Goal: Check status: Check status

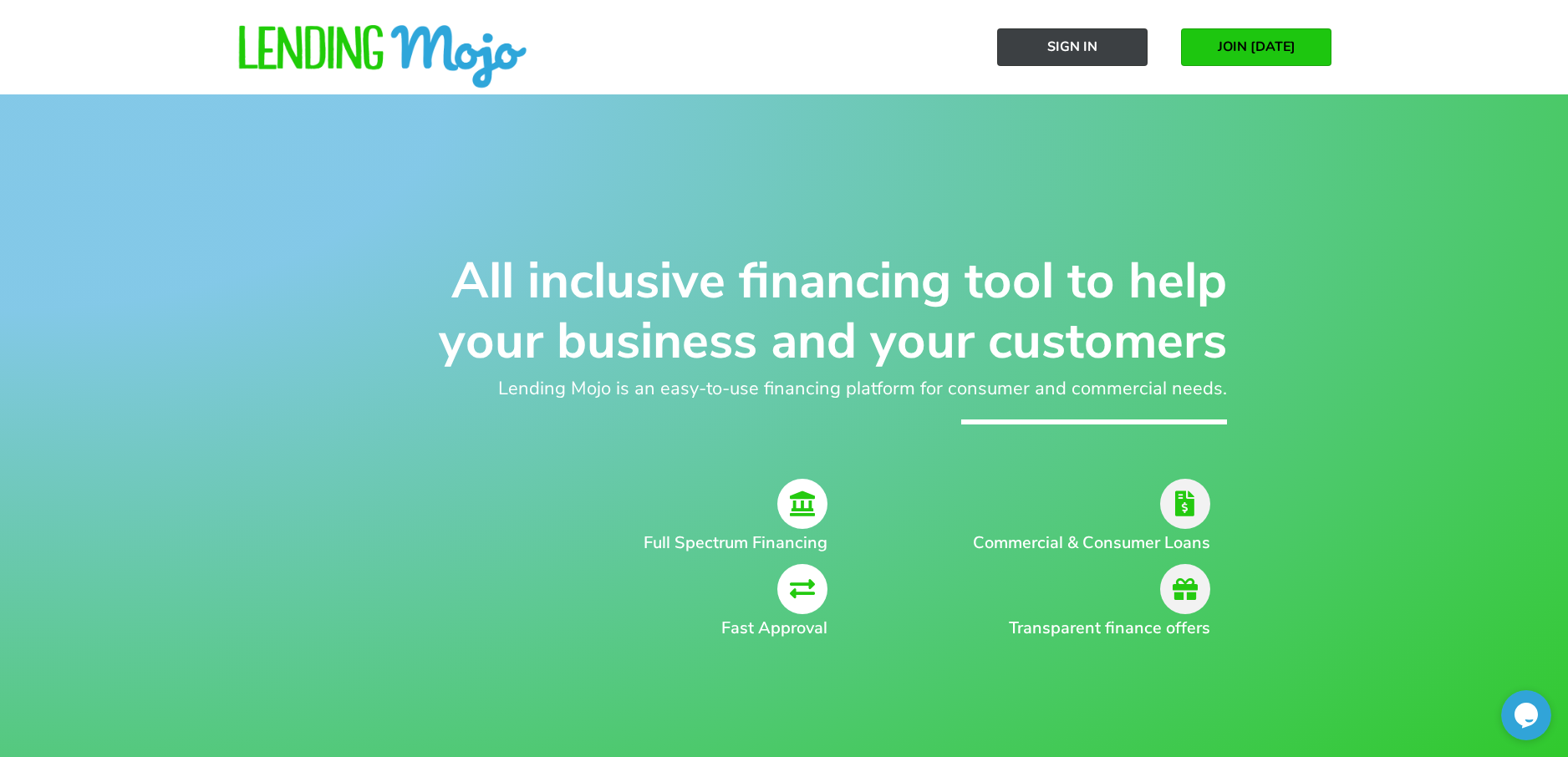
click at [1072, 49] on span "Sign In" at bounding box center [1072, 47] width 50 height 15
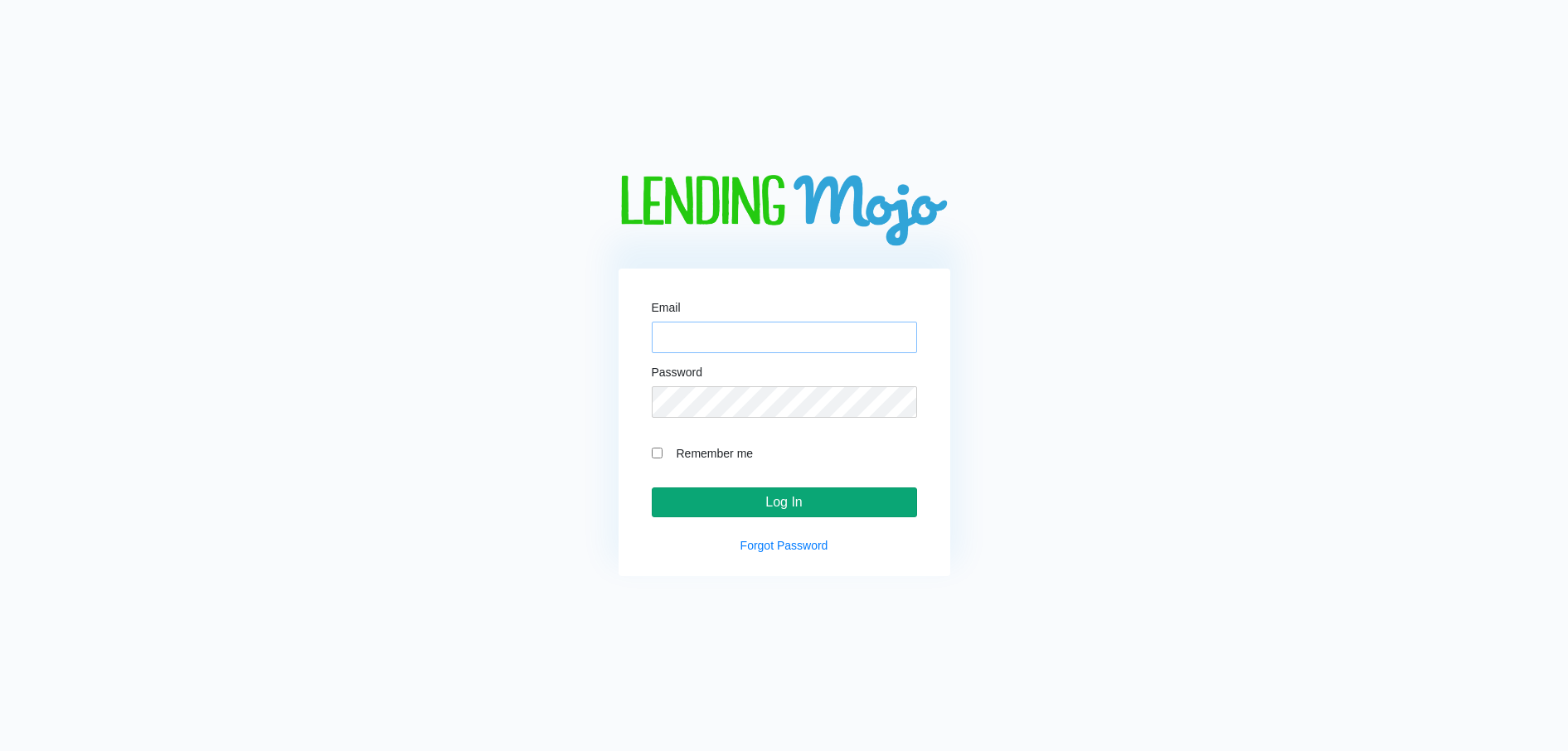
type input "[EMAIL_ADDRESS][DOMAIN_NAME]"
click at [785, 507] on input "Log In" at bounding box center [784, 502] width 265 height 29
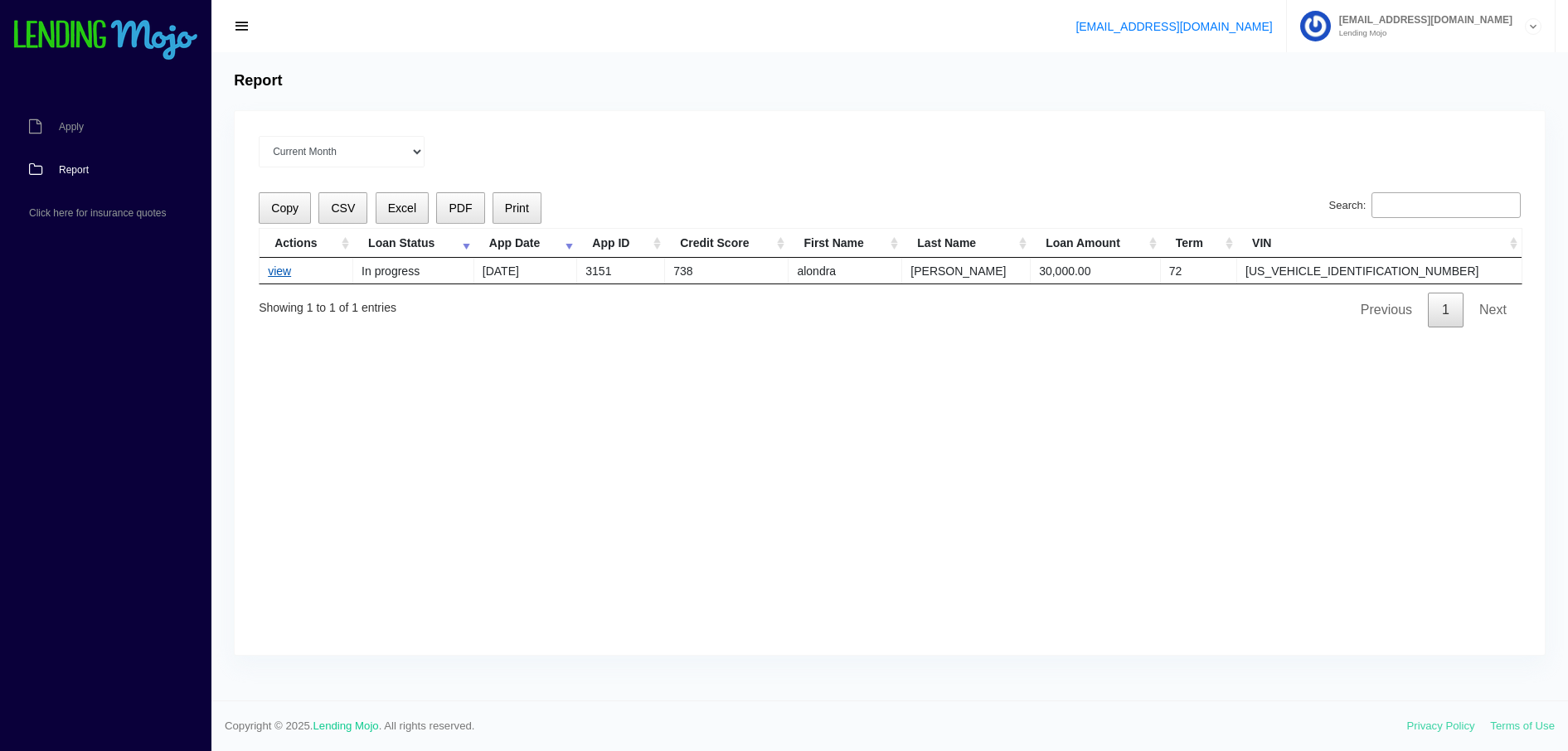
click at [280, 275] on link "view" at bounding box center [280, 271] width 23 height 13
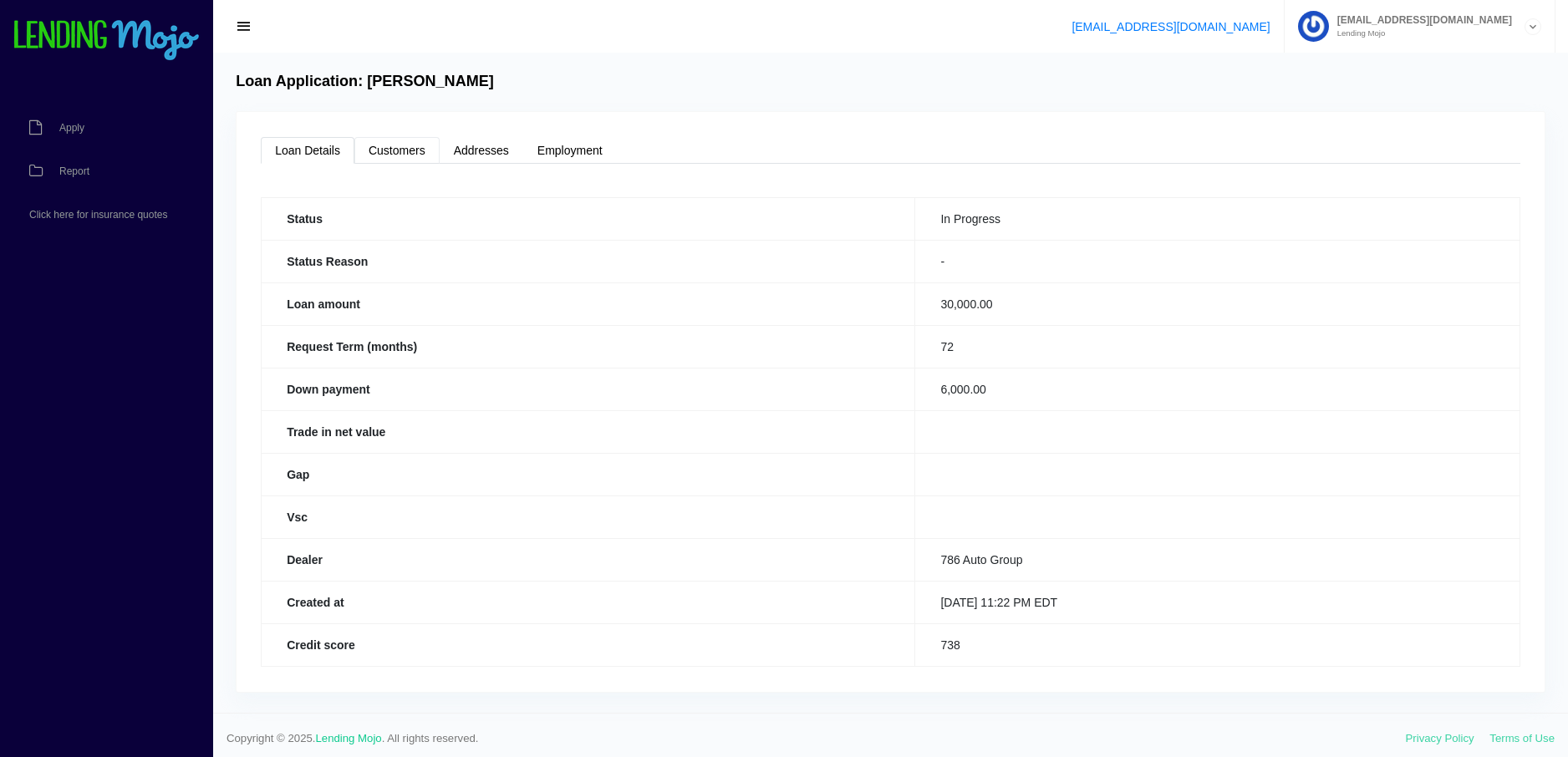
click at [391, 148] on link "Customers" at bounding box center [397, 150] width 85 height 27
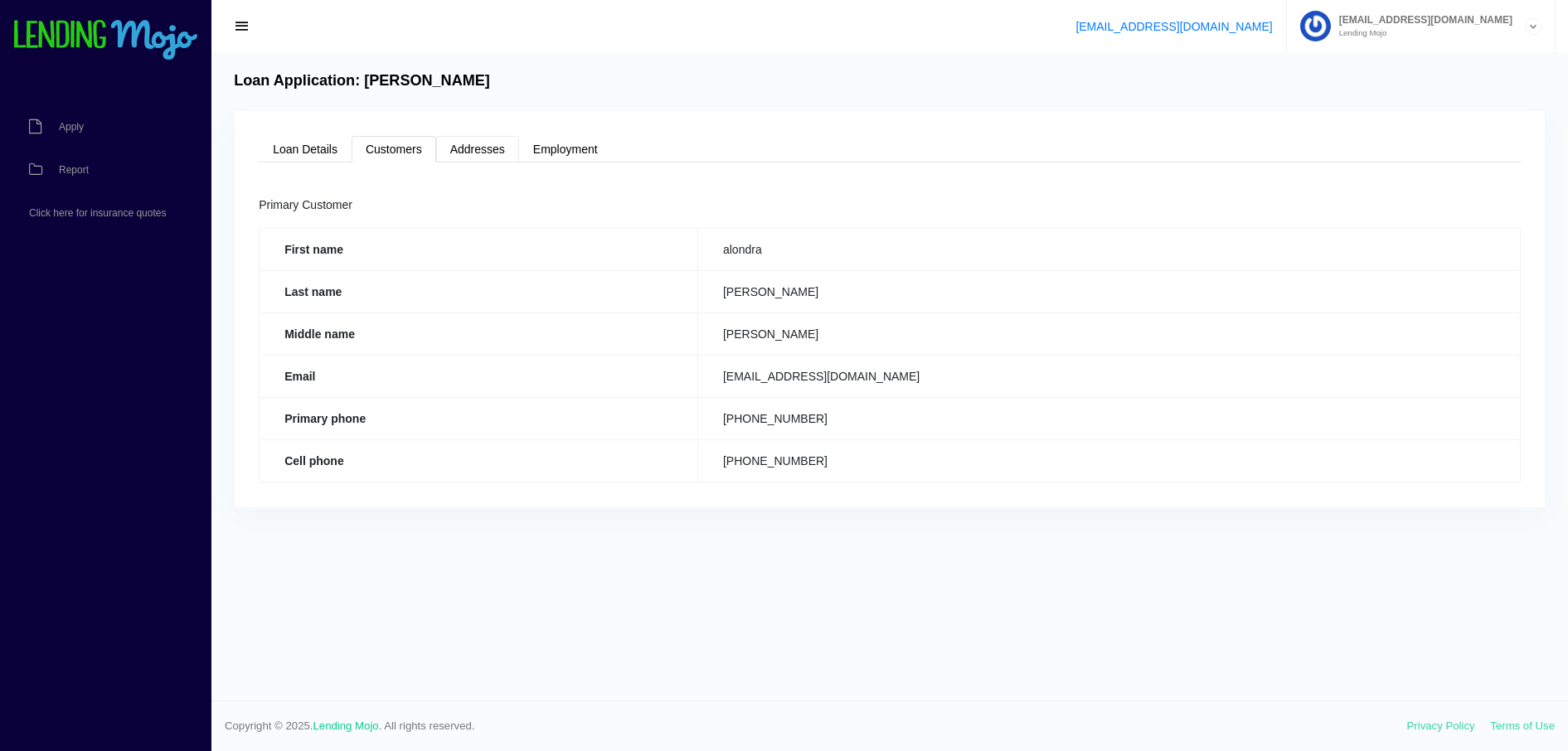
click at [473, 146] on link "Addresses" at bounding box center [477, 149] width 83 height 27
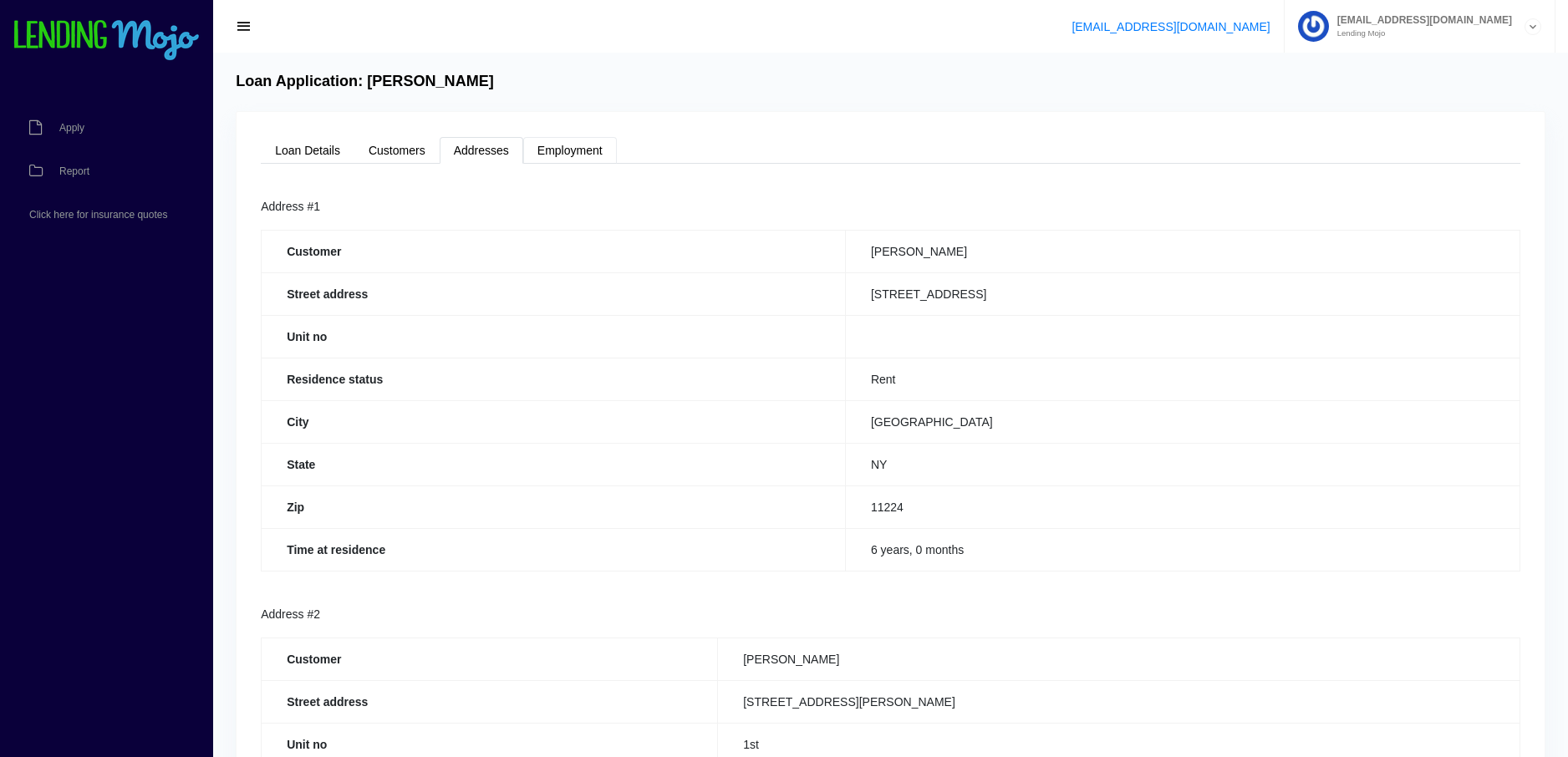
click at [598, 141] on link "Employment" at bounding box center [570, 150] width 94 height 27
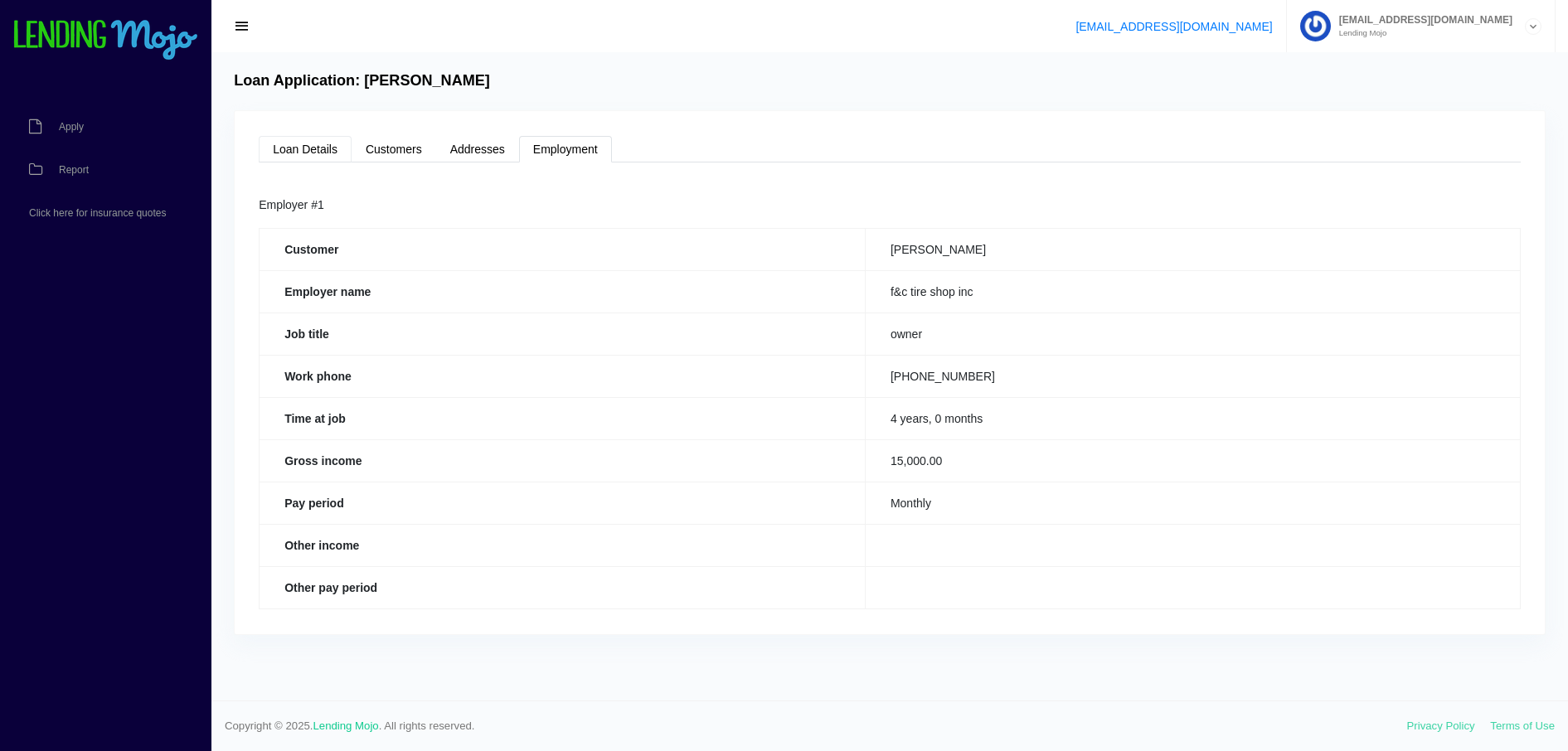
click at [288, 146] on link "Loan Details" at bounding box center [305, 149] width 93 height 27
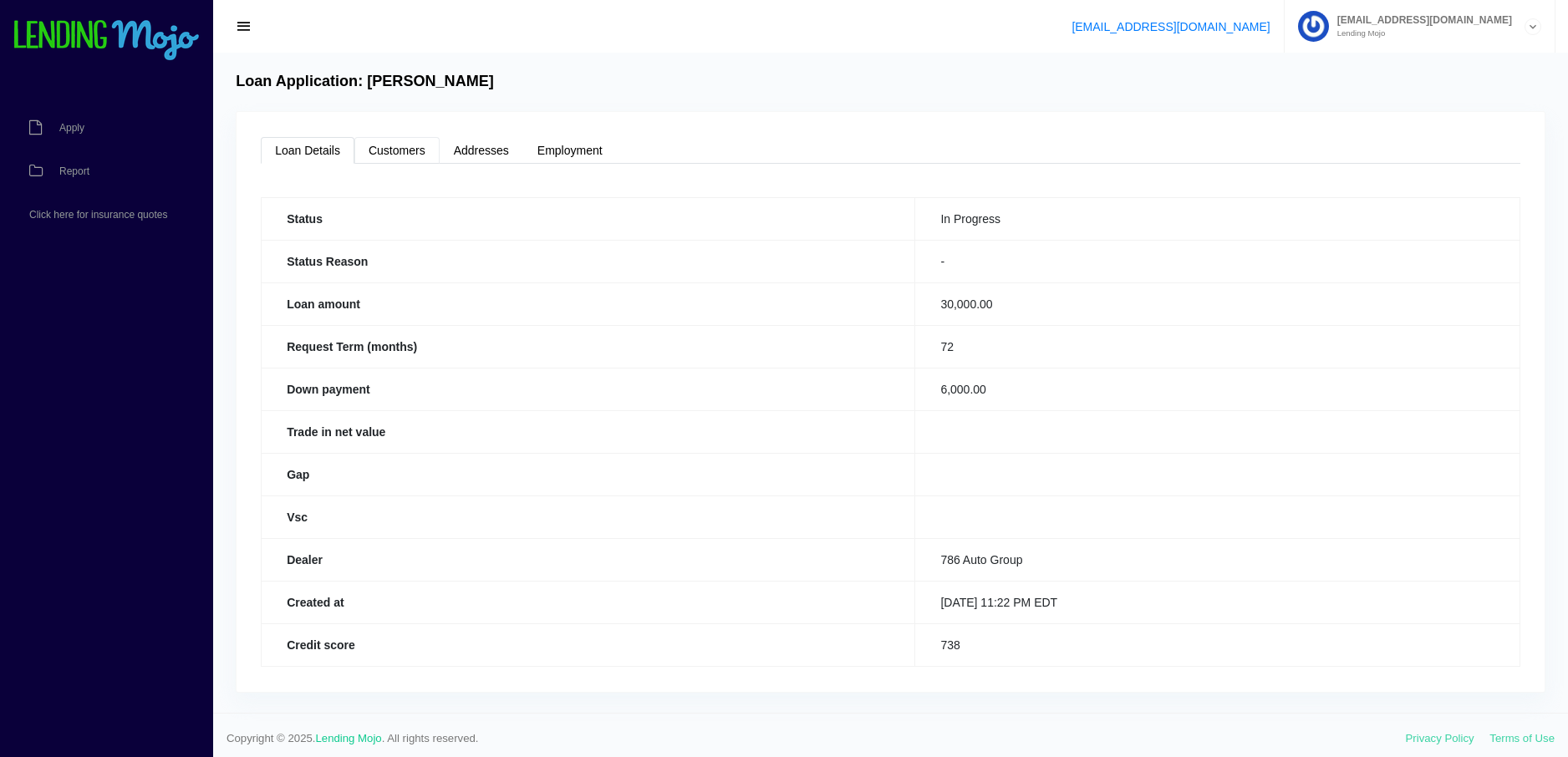
click at [395, 148] on link "Customers" at bounding box center [397, 150] width 85 height 27
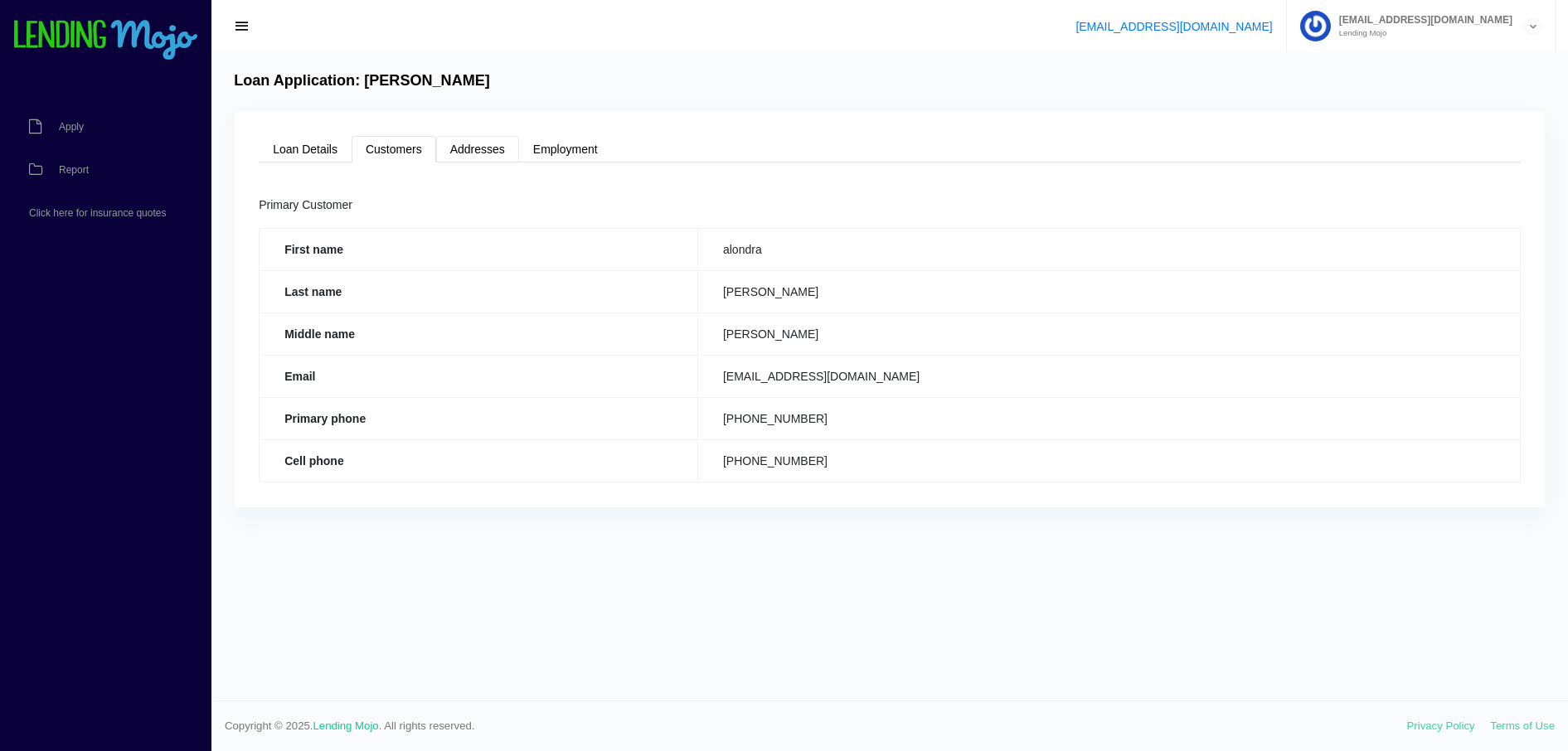
click at [499, 142] on link "Addresses" at bounding box center [477, 149] width 83 height 27
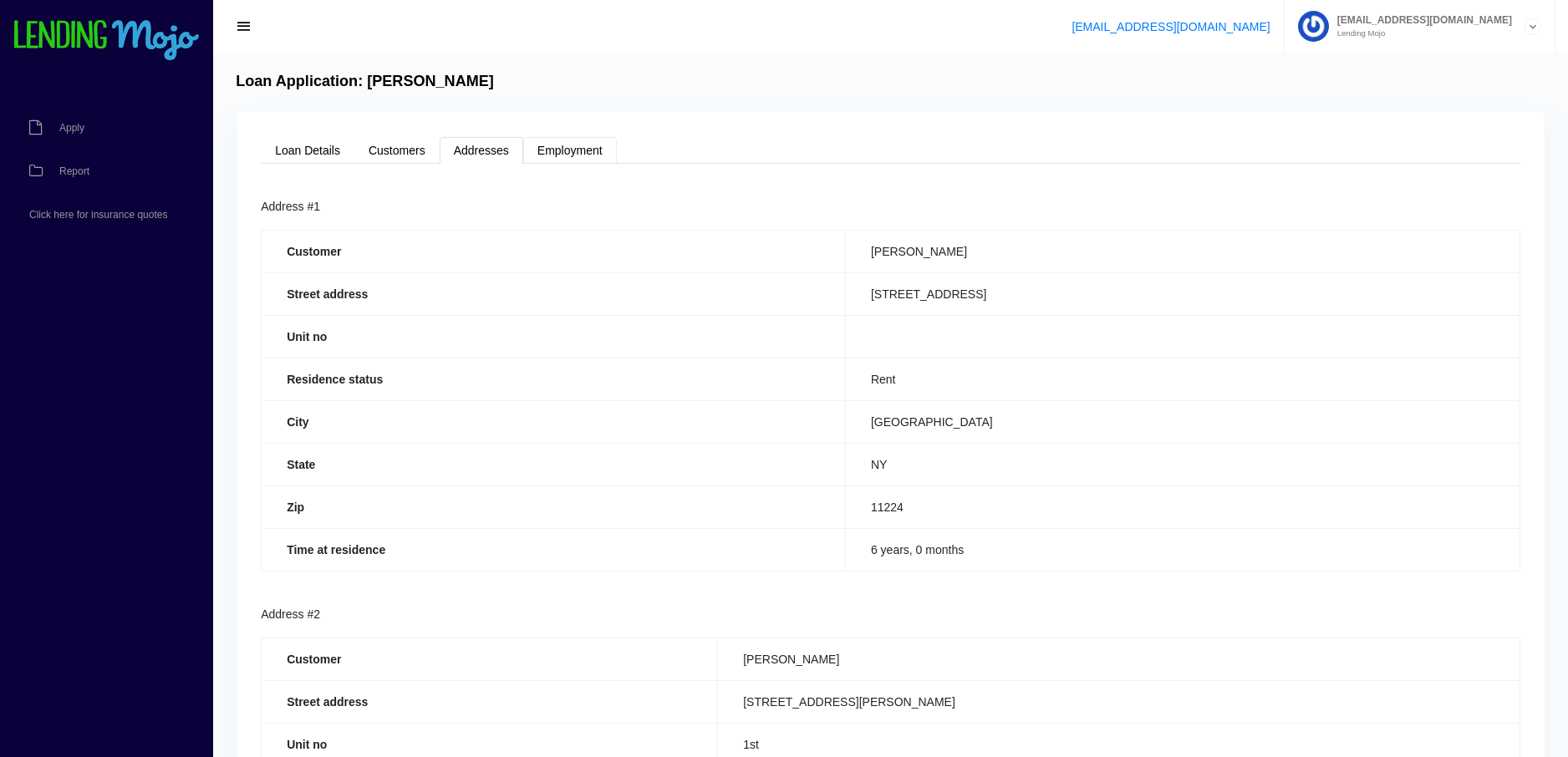
click at [565, 146] on link "Employment" at bounding box center [570, 150] width 94 height 27
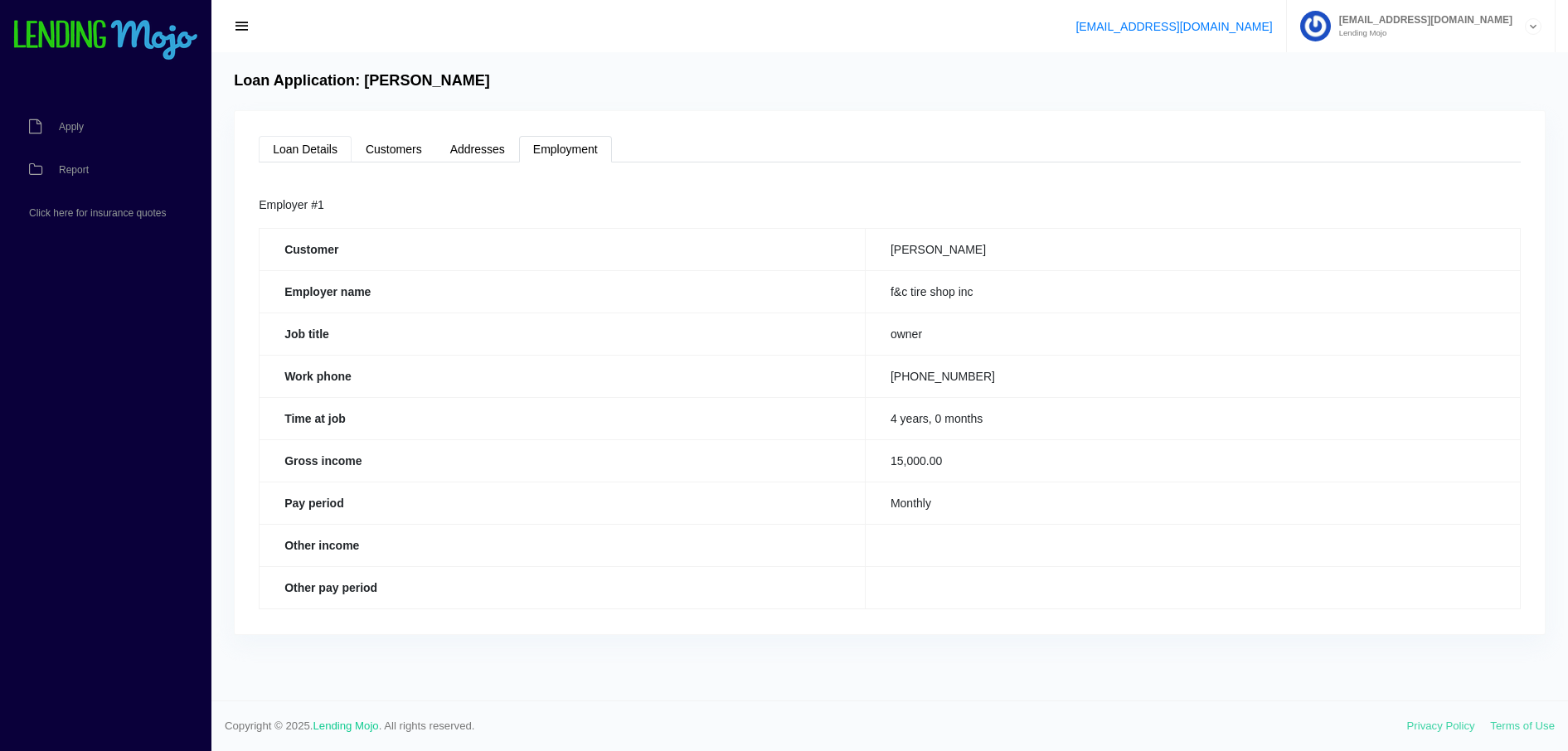
click at [284, 149] on link "Loan Details" at bounding box center [305, 149] width 93 height 27
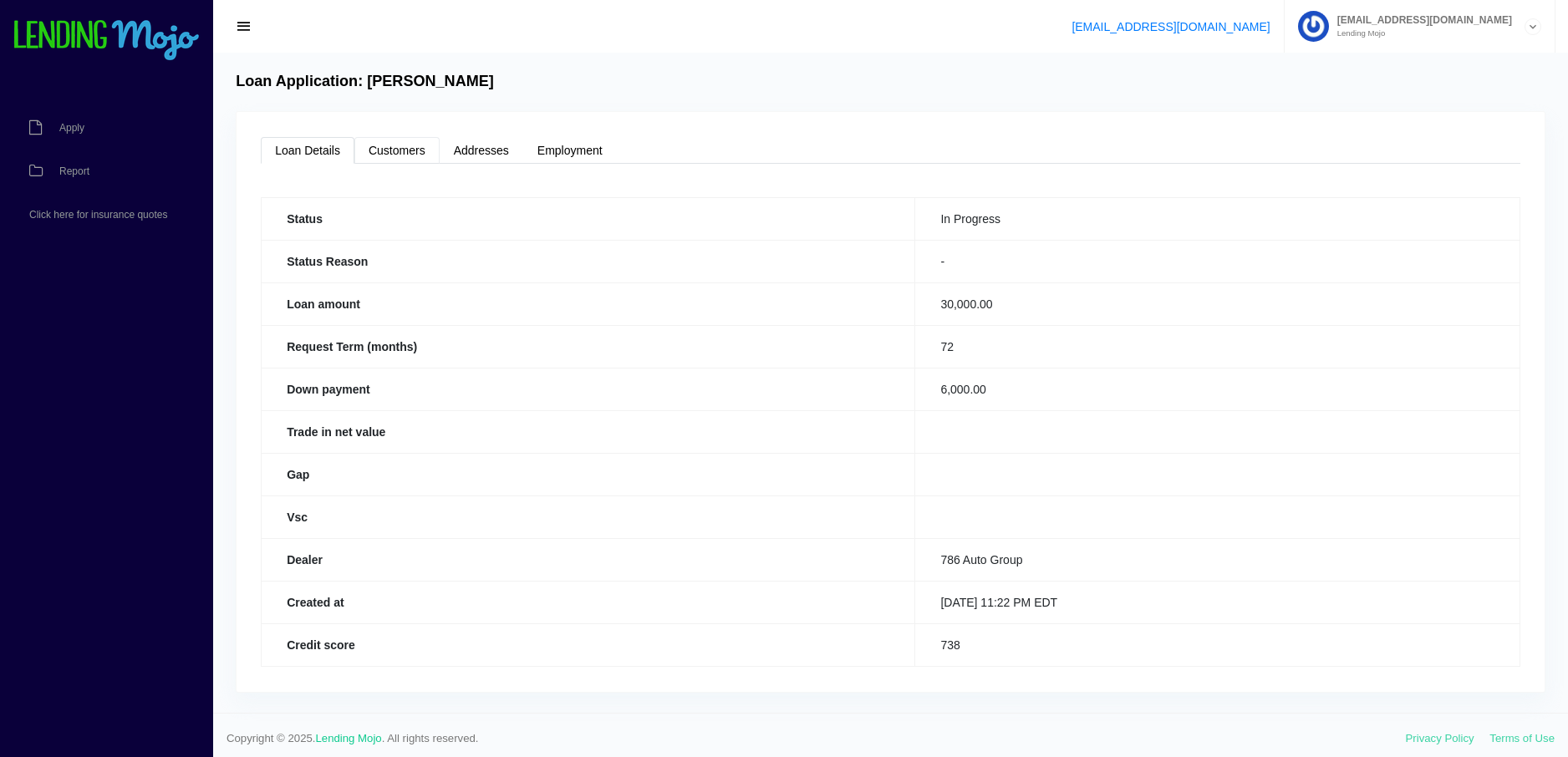
click at [414, 156] on link "Customers" at bounding box center [397, 150] width 85 height 27
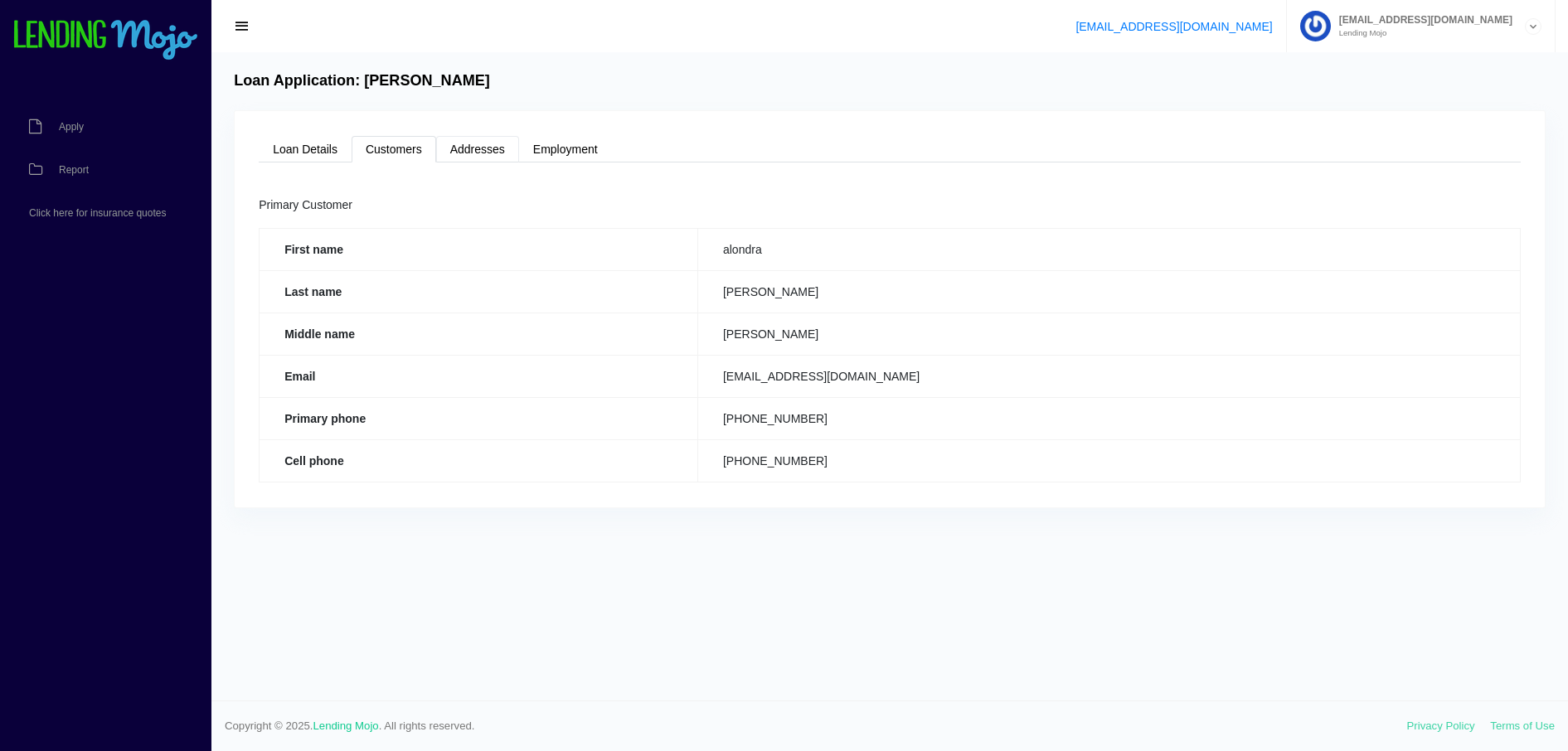
click at [477, 145] on link "Addresses" at bounding box center [477, 149] width 83 height 27
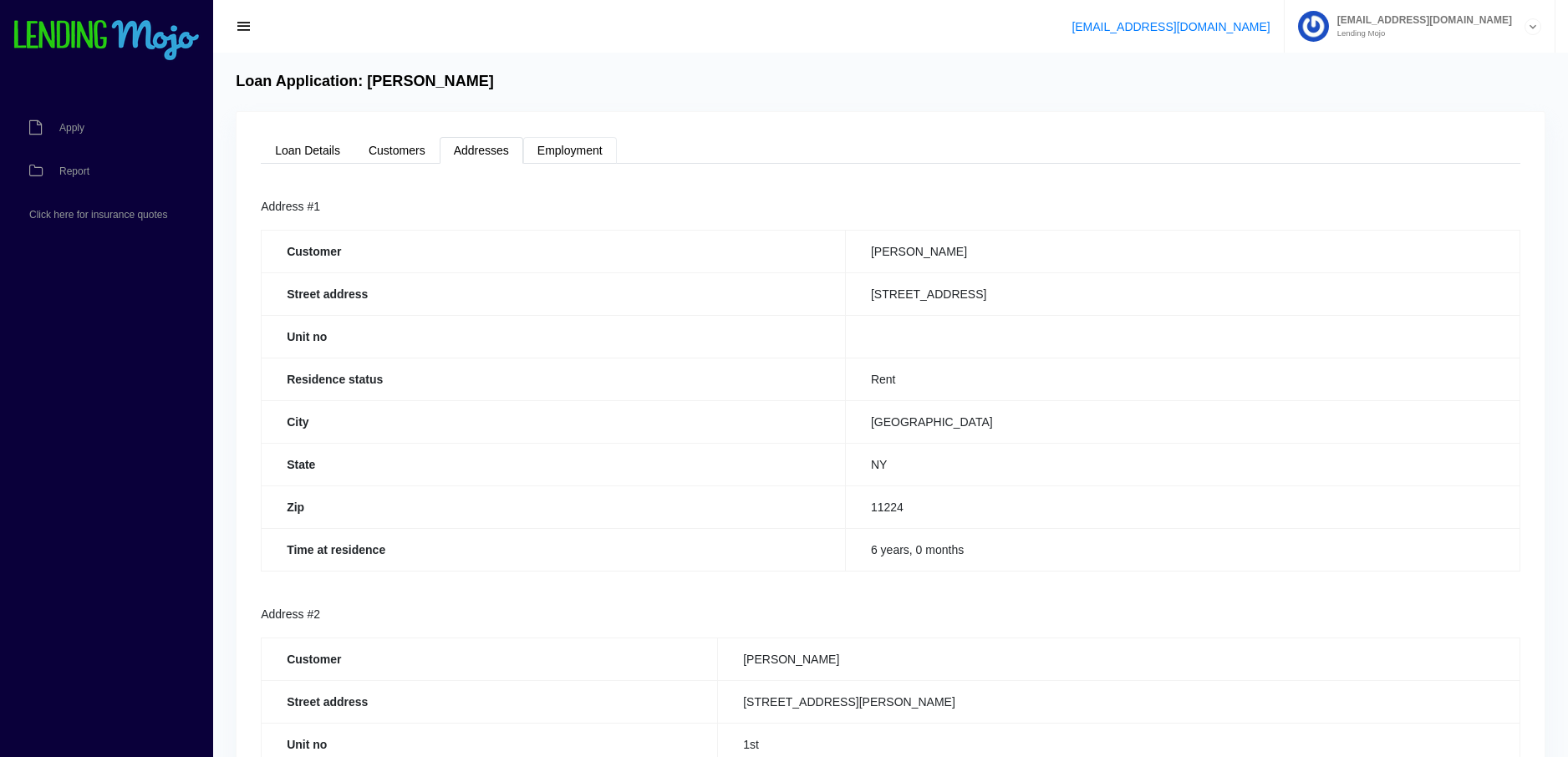
click at [550, 153] on link "Employment" at bounding box center [570, 150] width 94 height 27
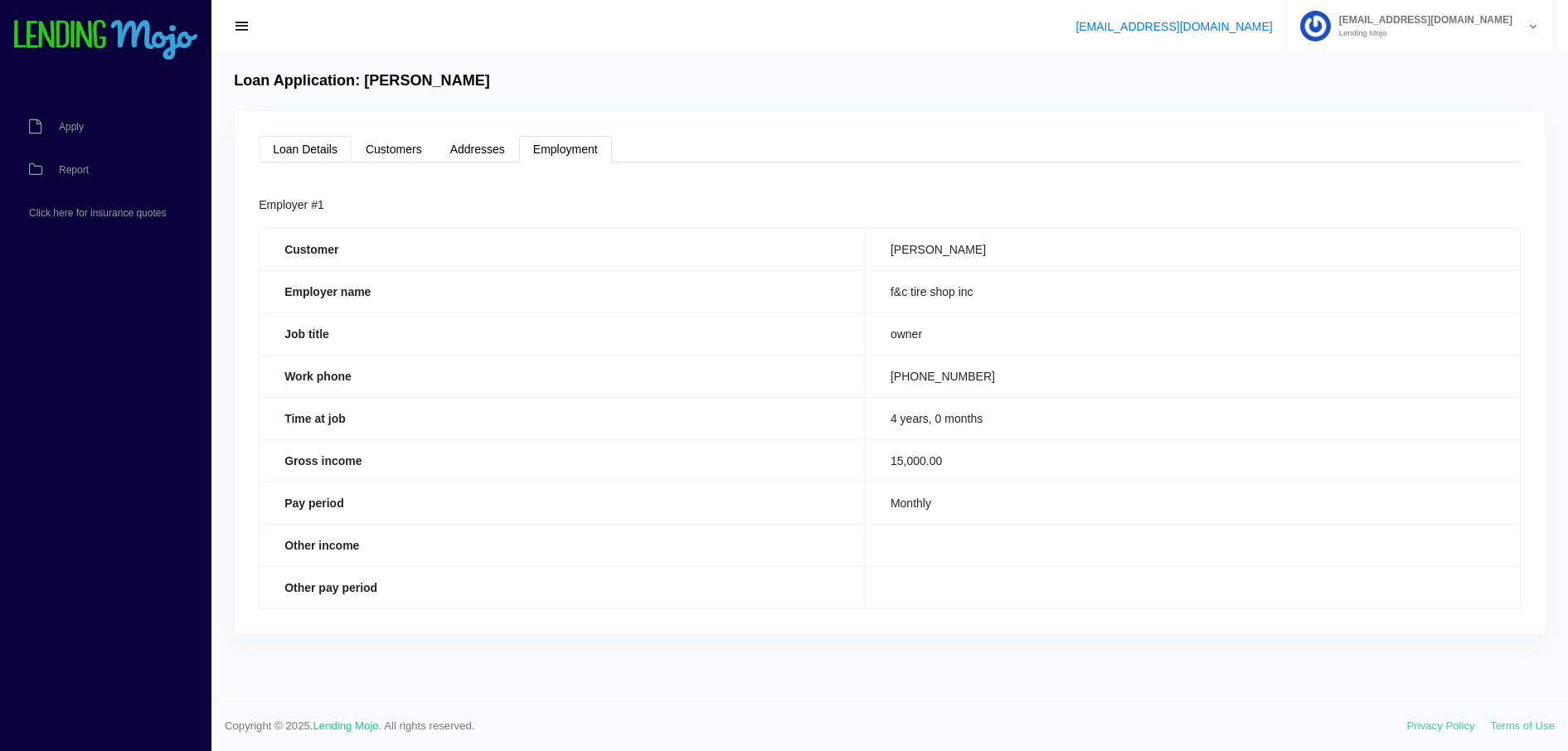
click at [310, 145] on link "Loan Details" at bounding box center [305, 149] width 93 height 27
